Goal: Task Accomplishment & Management: Manage account settings

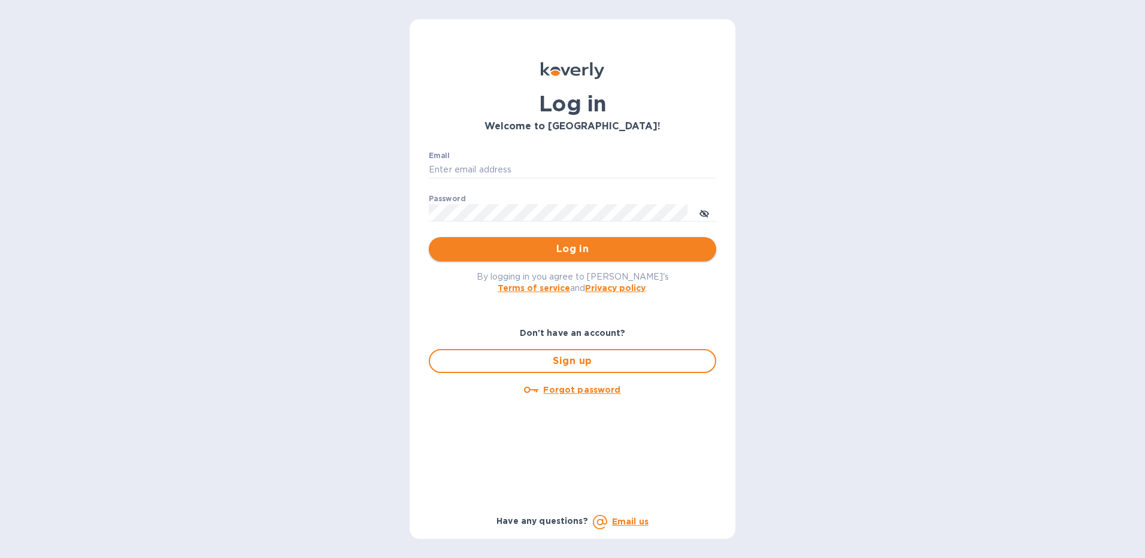
type input "Folajinadu@hotmail.com"
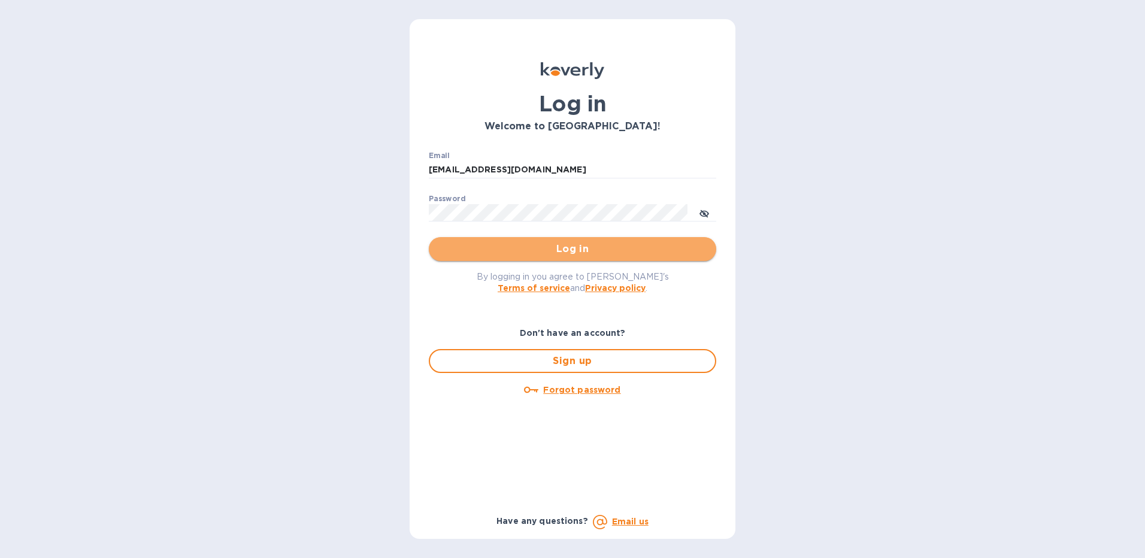
click at [520, 246] on span "Log in" at bounding box center [572, 249] width 268 height 14
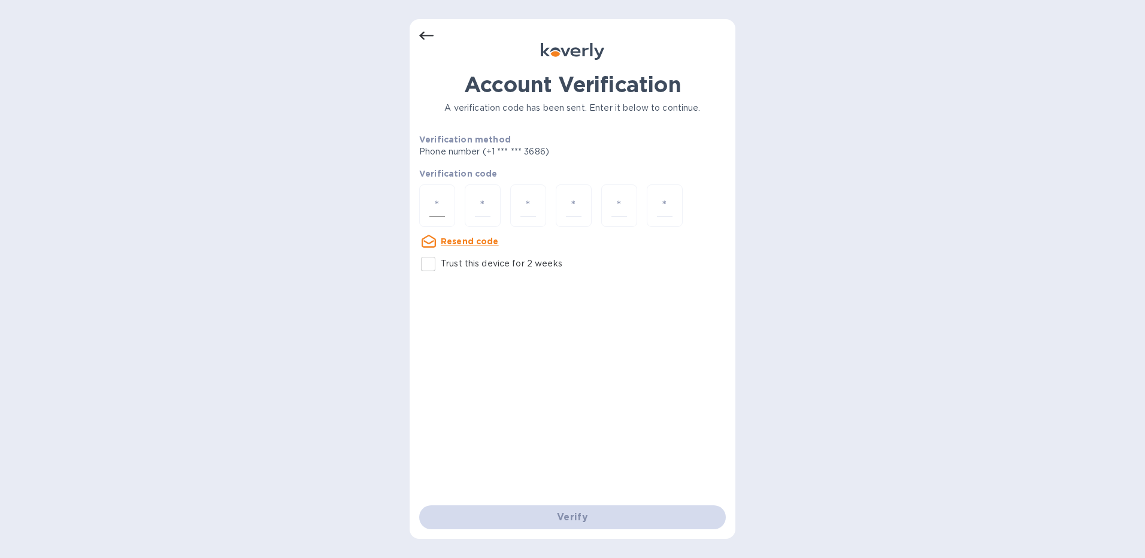
click at [428, 207] on div at bounding box center [437, 205] width 36 height 43
type input "8"
type input "9"
type input "2"
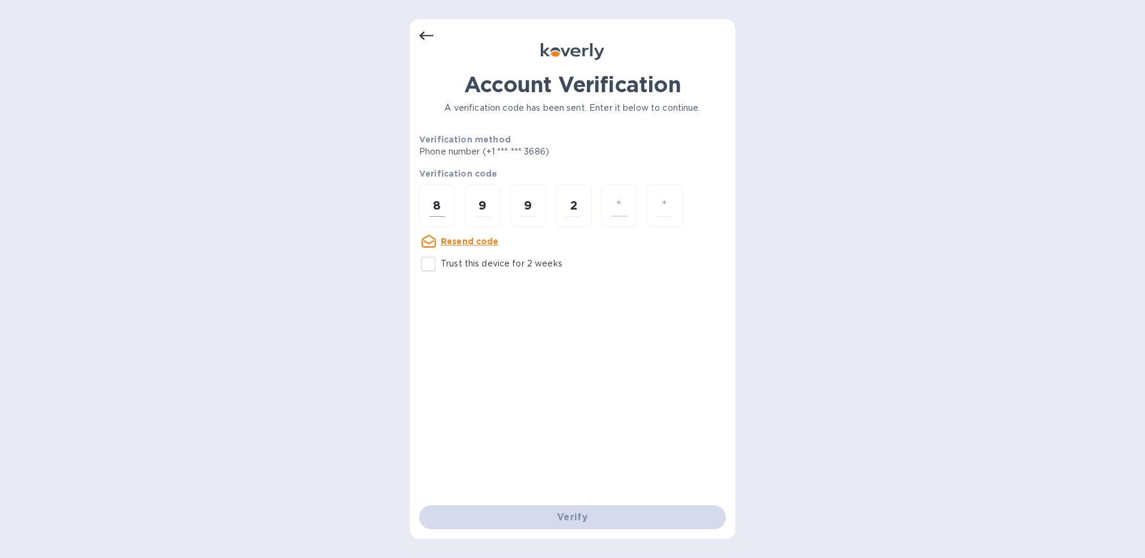
type input "0"
type input "3"
